Goal: Task Accomplishment & Management: Manage account settings

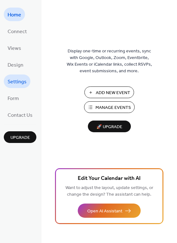
click at [17, 82] on span "Settings" at bounding box center [17, 82] width 19 height 10
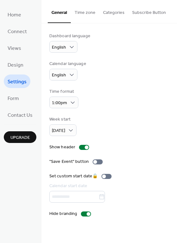
click at [84, 14] on button "Time zone" at bounding box center [85, 11] width 28 height 22
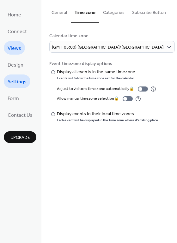
click at [20, 45] on span "Views" at bounding box center [15, 49] width 14 height 10
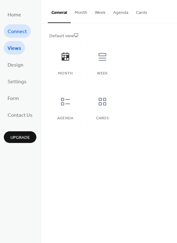
click at [19, 32] on span "Connect" at bounding box center [17, 32] width 19 height 10
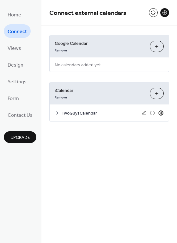
click at [160, 113] on icon at bounding box center [161, 113] width 6 height 6
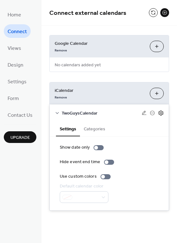
click at [161, 113] on icon at bounding box center [161, 113] width 6 height 6
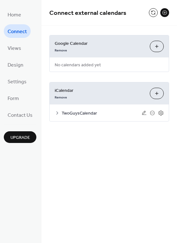
click at [158, 94] on button "Add iCalendar" at bounding box center [156, 93] width 14 height 11
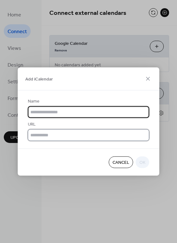
click at [69, 136] on input "text" at bounding box center [88, 135] width 121 height 12
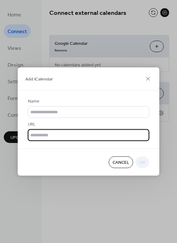
paste input "**********"
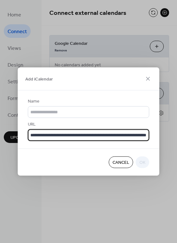
scroll to position [0, 44]
type input "**********"
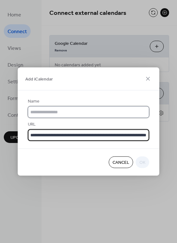
scroll to position [0, 0]
click at [76, 112] on input "text" at bounding box center [88, 112] width 121 height 12
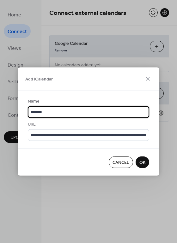
type input "*******"
click at [145, 162] on button "OK" at bounding box center [142, 162] width 14 height 12
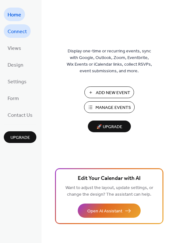
click at [21, 29] on span "Connect" at bounding box center [17, 32] width 19 height 10
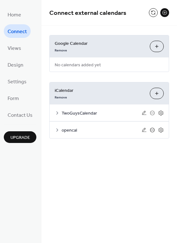
click at [153, 130] on icon at bounding box center [152, 130] width 3 height 0
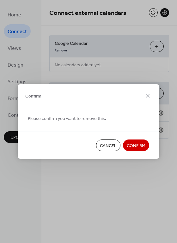
click at [137, 143] on span "Confirm" at bounding box center [135, 146] width 19 height 7
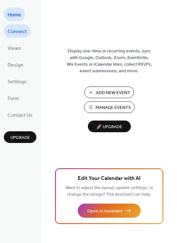
click at [17, 34] on span "Connect" at bounding box center [17, 32] width 19 height 10
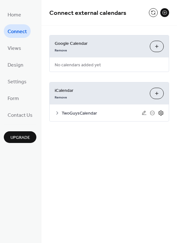
click at [160, 112] on icon at bounding box center [161, 113] width 6 height 6
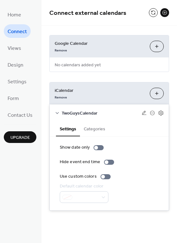
click at [143, 155] on div "Show date only Hide event end time Use custom colors Default calendar color" at bounding box center [109, 173] width 99 height 59
click at [99, 131] on button "Categories" at bounding box center [94, 128] width 29 height 15
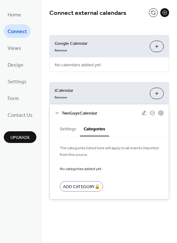
click at [70, 129] on button "Settings" at bounding box center [68, 128] width 24 height 15
